Goal: Understand process/instructions: Learn how to perform a task or action

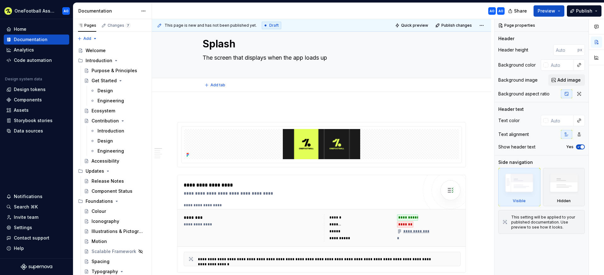
type textarea "*"
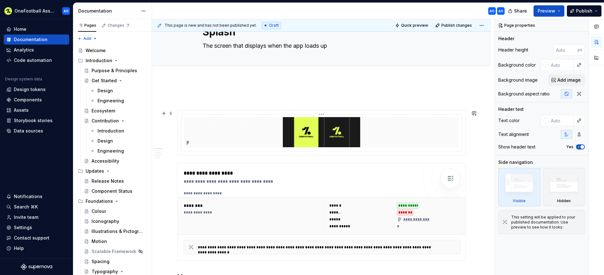
click at [268, 130] on img at bounding box center [321, 132] width 275 height 30
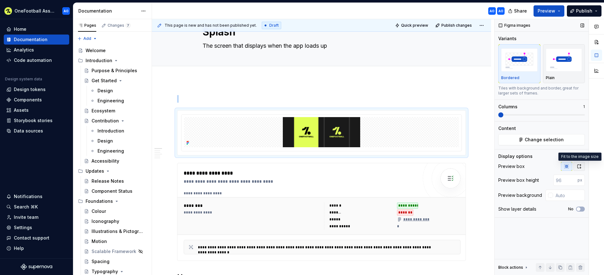
click at [577, 167] on icon "button" at bounding box center [578, 167] width 3 height 4
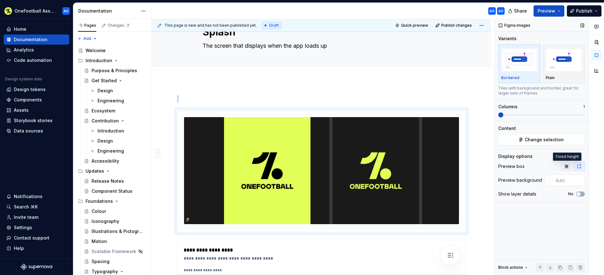
click at [563, 167] on button "button" at bounding box center [566, 166] width 11 height 9
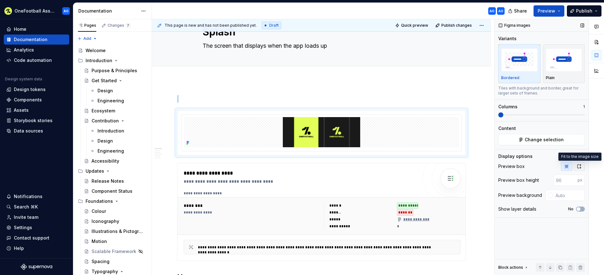
click at [577, 166] on icon "button" at bounding box center [578, 167] width 3 height 4
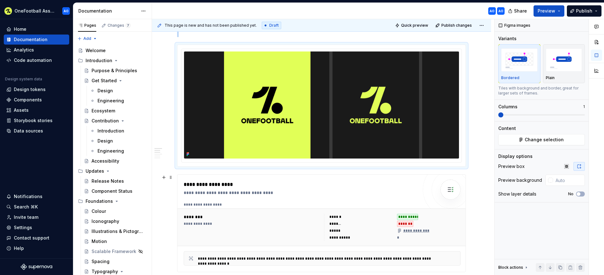
scroll to position [53, 0]
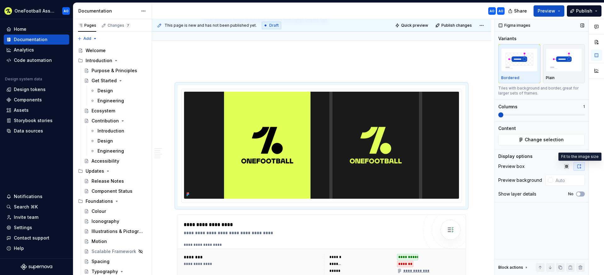
click at [517, 167] on div "Preview box" at bounding box center [511, 166] width 26 height 6
copy div "Preview box"
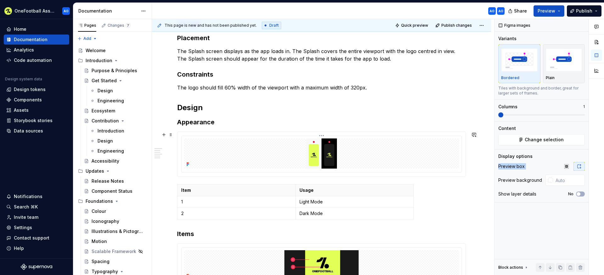
scroll to position [369, 0]
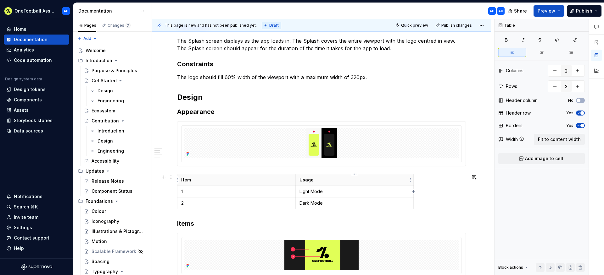
click at [373, 179] on p "Usage" at bounding box center [354, 180] width 110 height 6
click at [543, 140] on span "Fit to content width" at bounding box center [559, 139] width 43 height 6
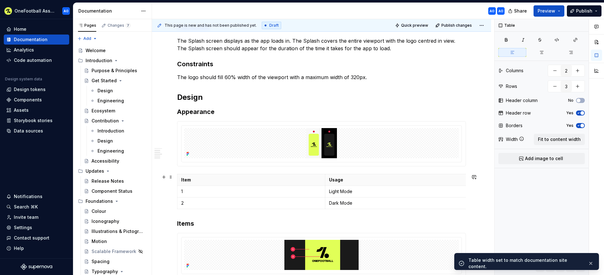
scroll to position [512, 0]
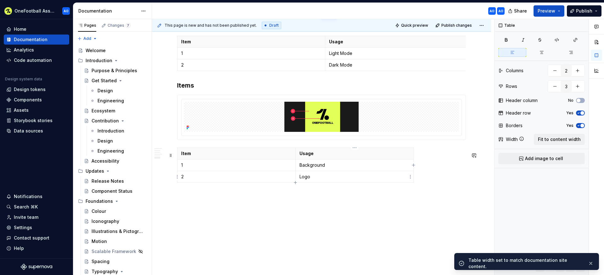
click at [359, 177] on p "Logo" at bounding box center [354, 177] width 110 height 6
click at [554, 141] on span "Fit to content width" at bounding box center [559, 139] width 43 height 6
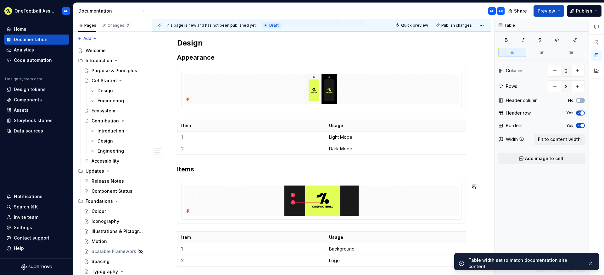
scroll to position [333, 0]
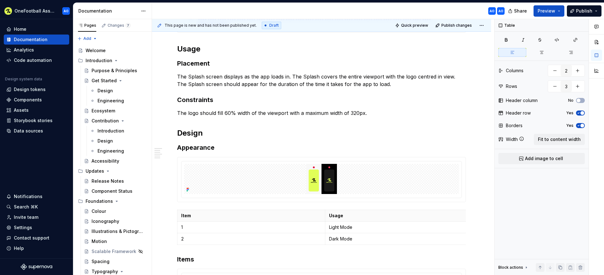
type textarea "*"
